Goal: Task Accomplishment & Management: Complete application form

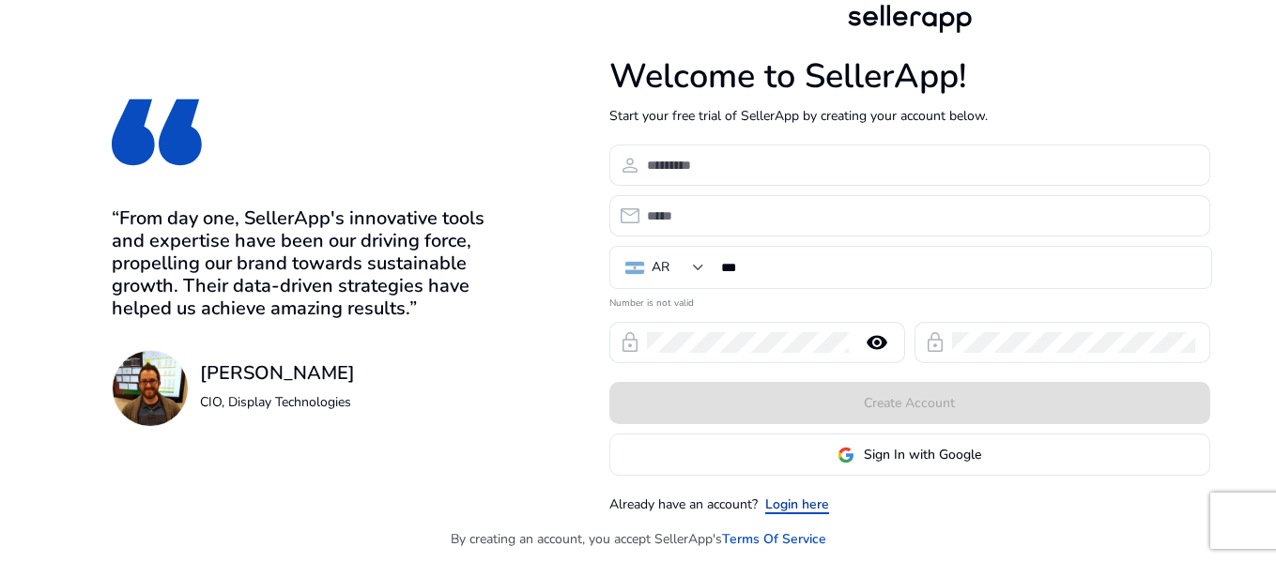
click at [793, 506] on link "Login here" at bounding box center [797, 505] width 64 height 20
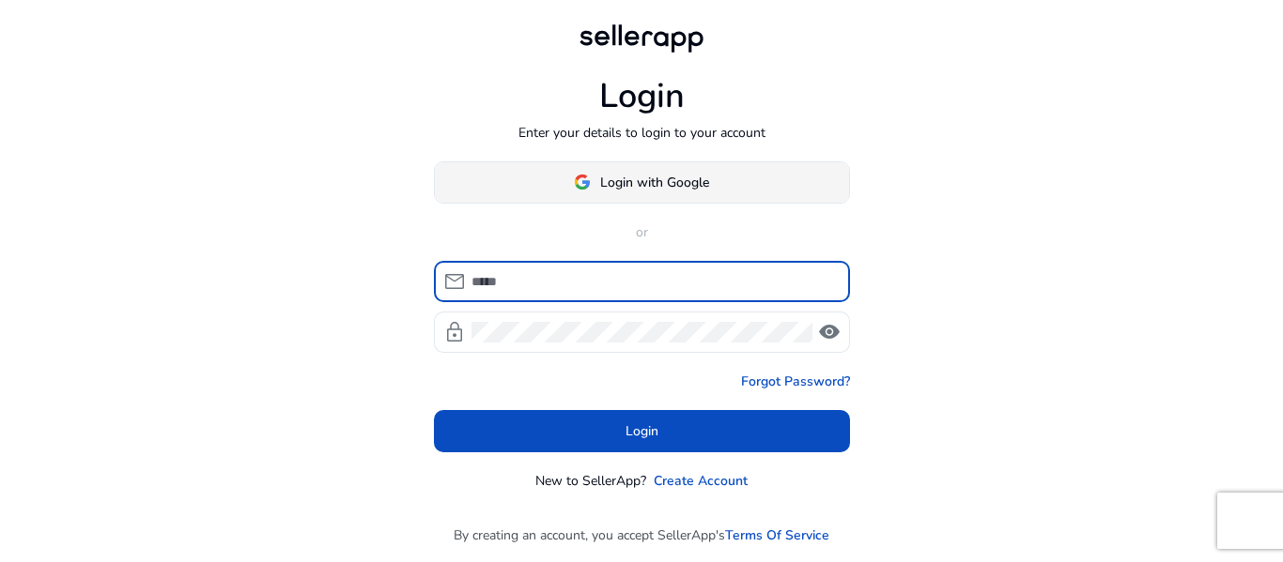
click at [645, 170] on span at bounding box center [642, 182] width 414 height 45
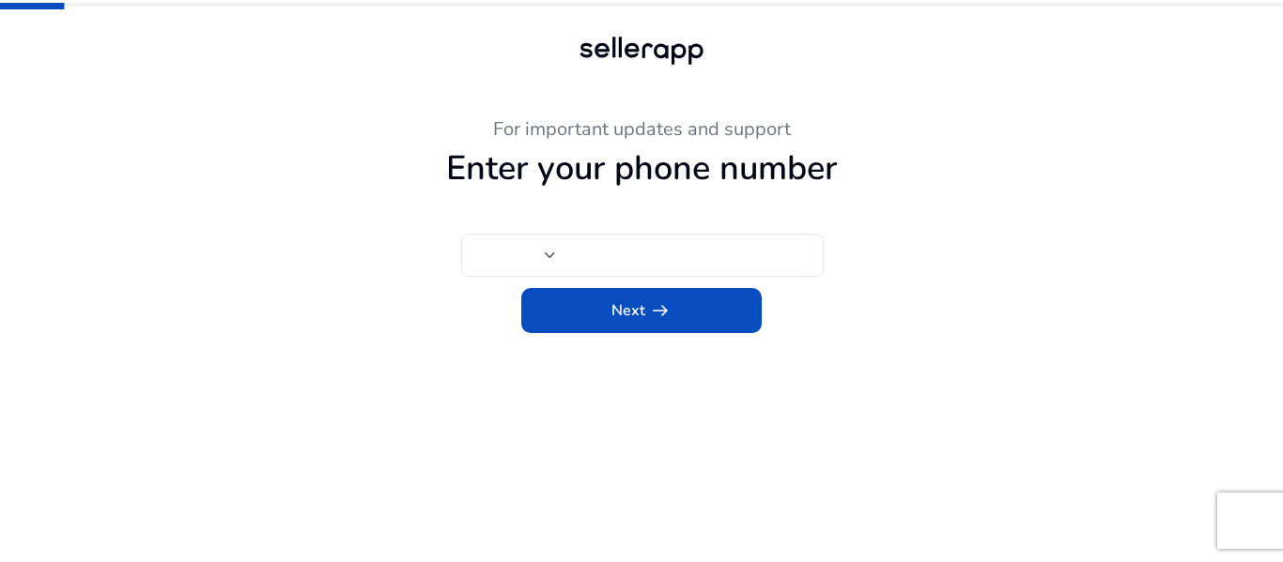
type input "***"
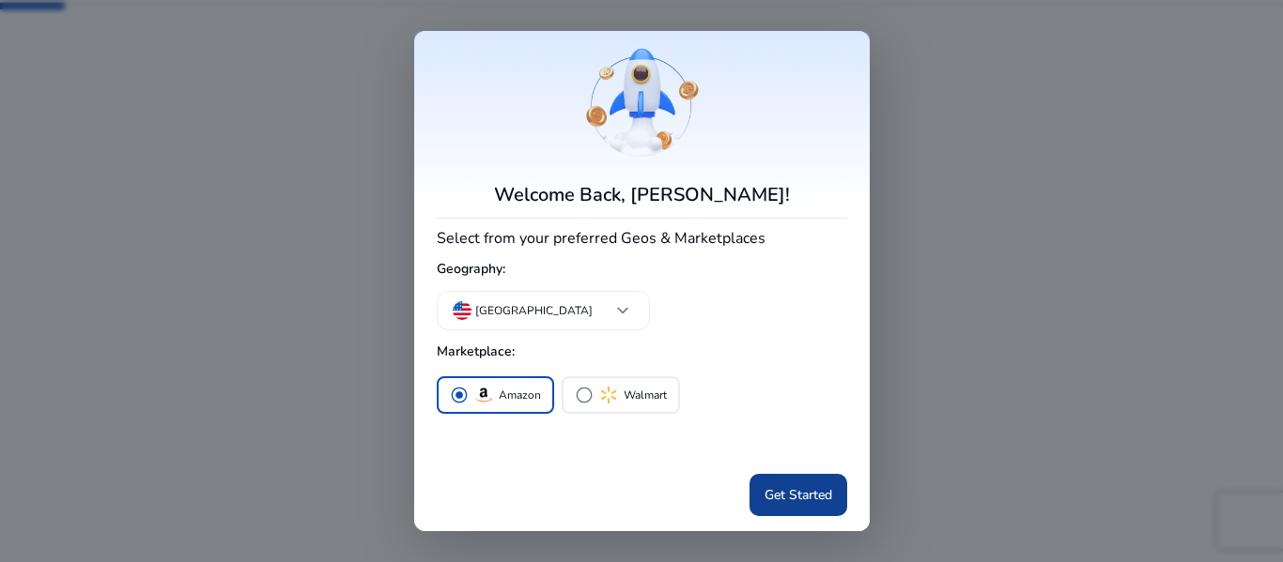
click at [799, 504] on span "Get Started" at bounding box center [798, 495] width 68 height 20
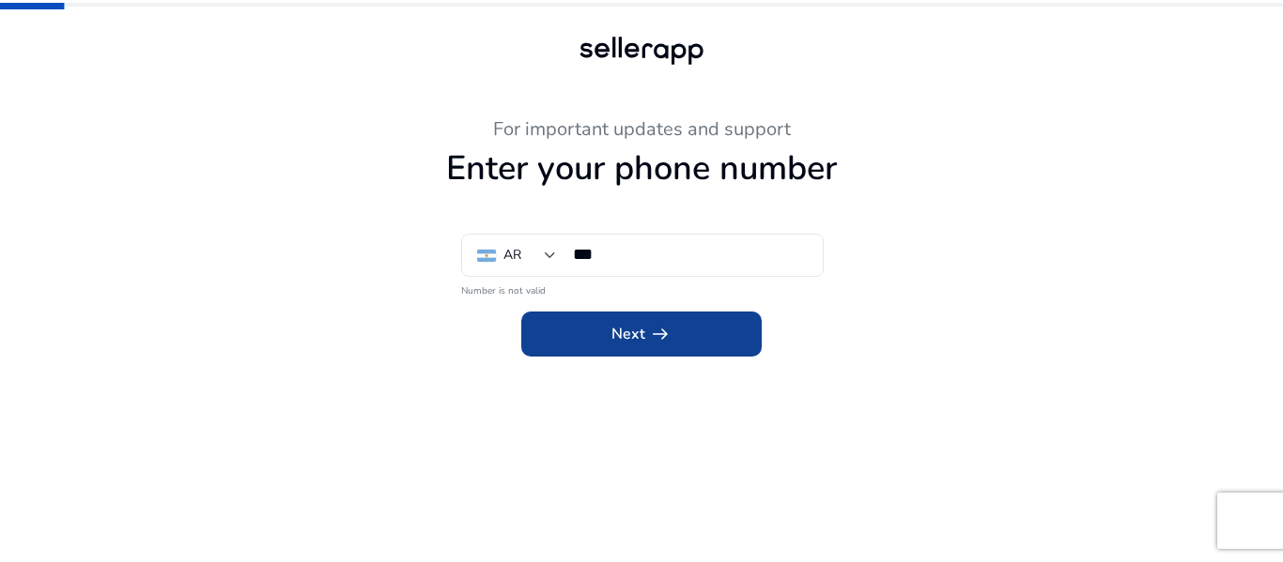
click at [647, 342] on app-icon "arrow_right_alt" at bounding box center [658, 334] width 26 height 23
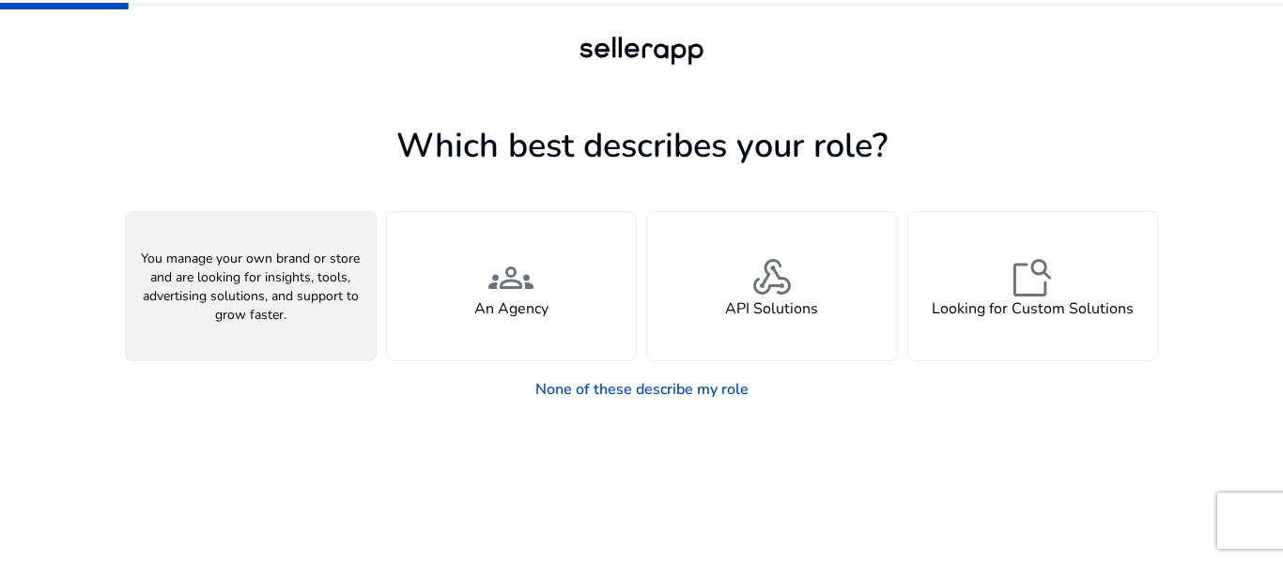
click at [286, 305] on div "person A Seller" at bounding box center [251, 286] width 250 height 148
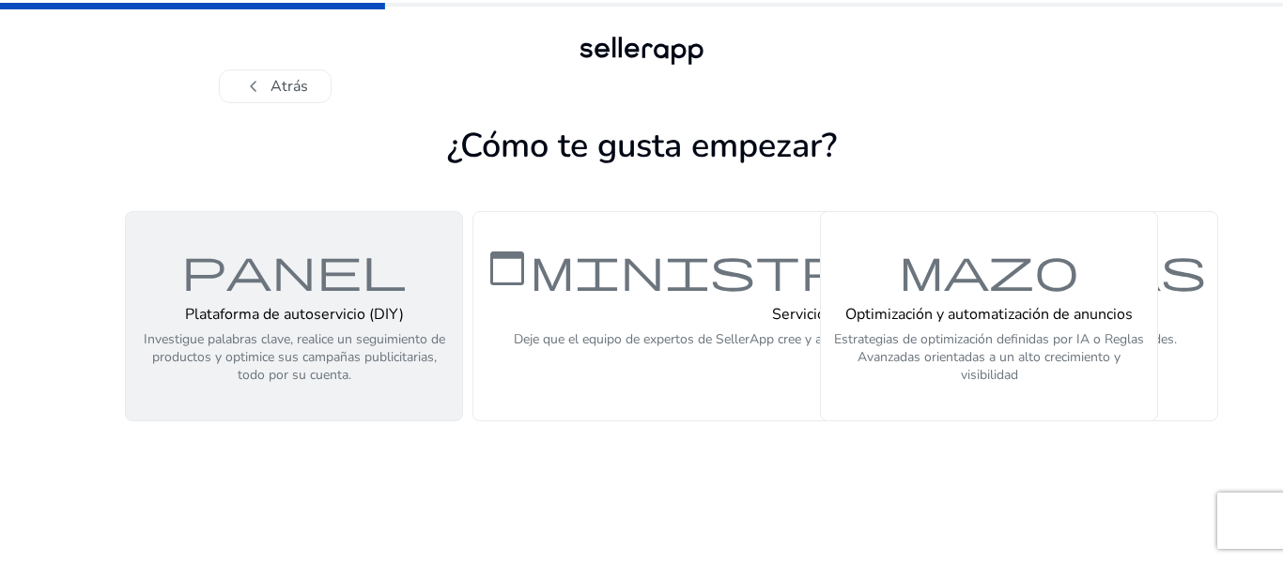
click at [318, 393] on button "panel Plataforma de autoservicio (DIY) Investigue palabras clave, realice un se…" at bounding box center [294, 316] width 338 height 210
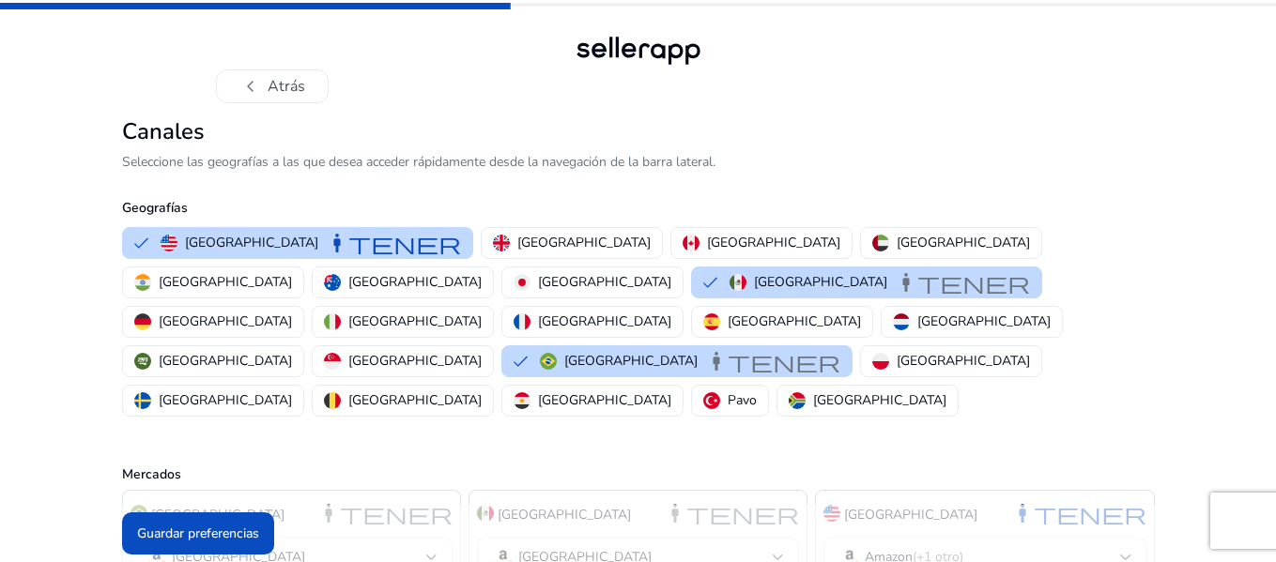
scroll to position [23, 0]
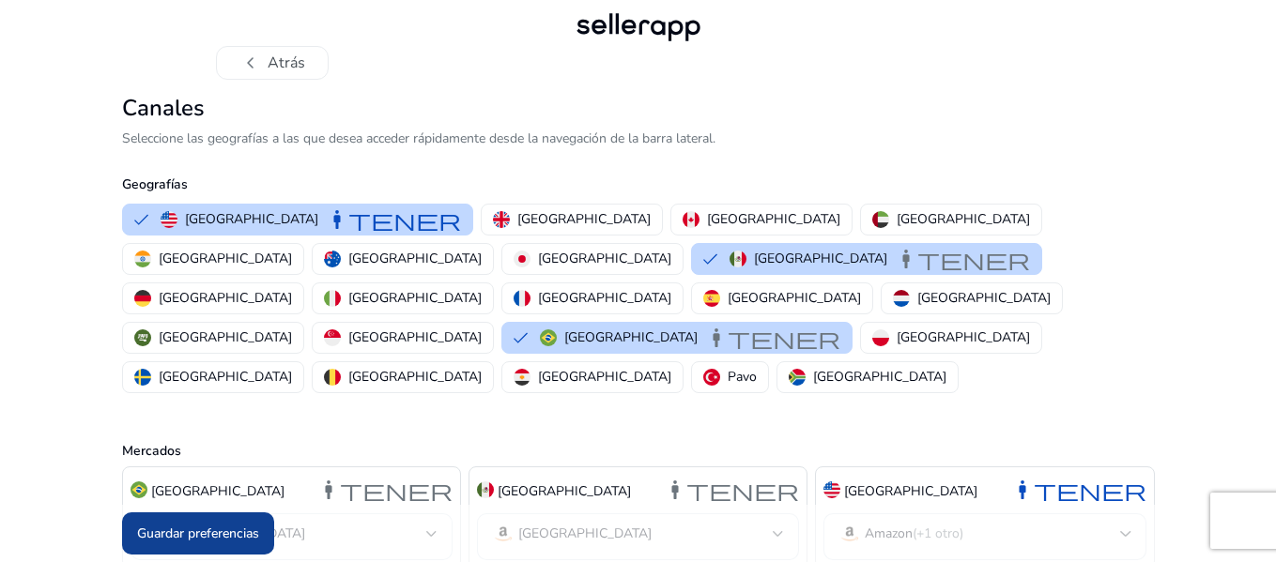
click at [176, 527] on font "Guardar preferencias" at bounding box center [198, 534] width 122 height 18
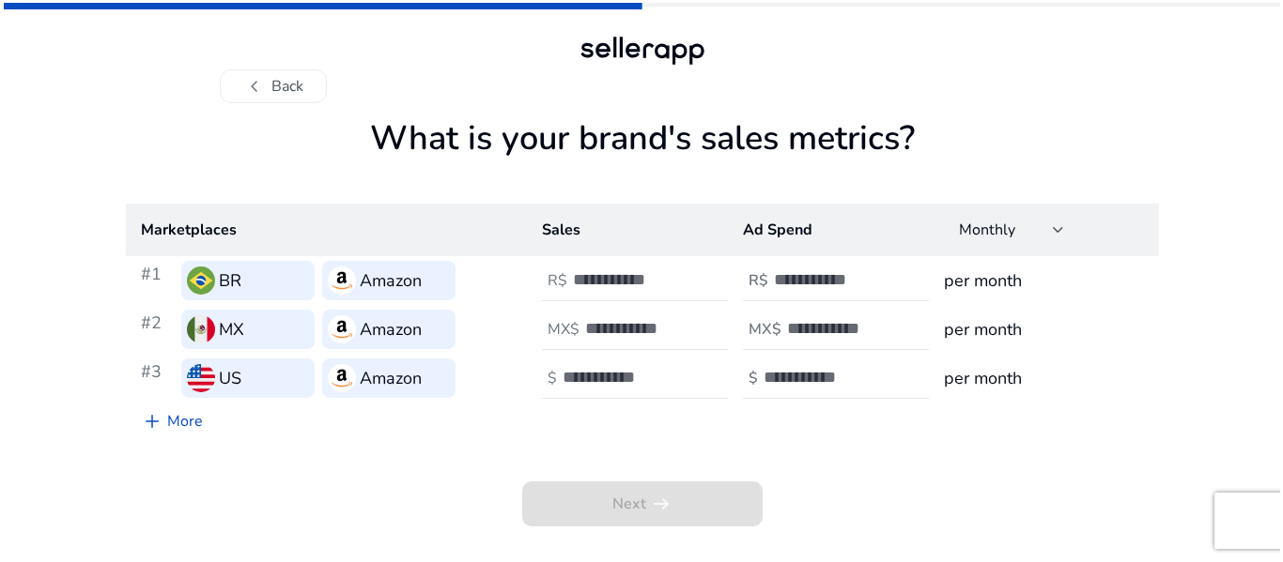
scroll to position [0, 0]
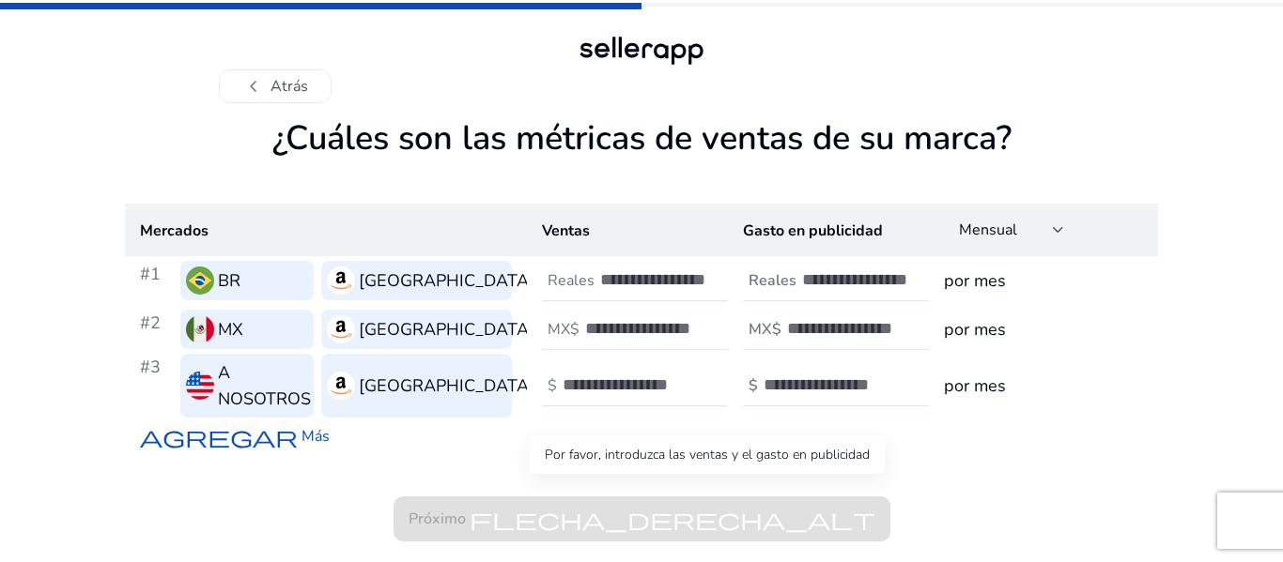
click at [442, 501] on span "Próximo flecha_derecha_alt" at bounding box center [641, 519] width 497 height 45
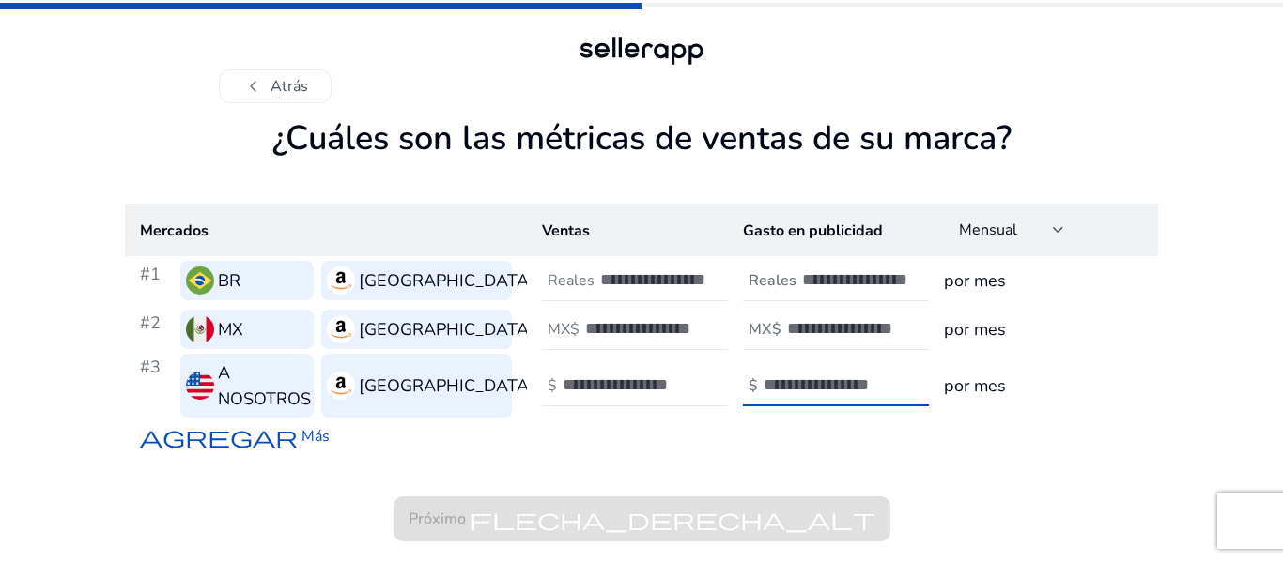
click at [806, 376] on input "number" at bounding box center [826, 385] width 127 height 21
type input "*"
